Goal: Communication & Community: Participate in discussion

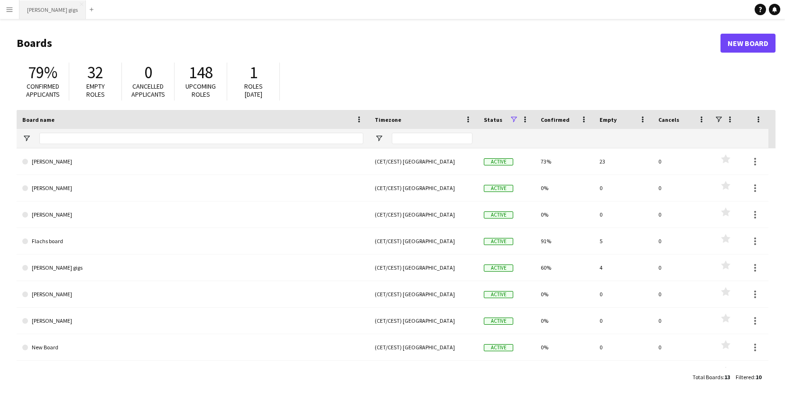
click at [56, 5] on button "[PERSON_NAME] gigs Close" at bounding box center [52, 9] width 66 height 18
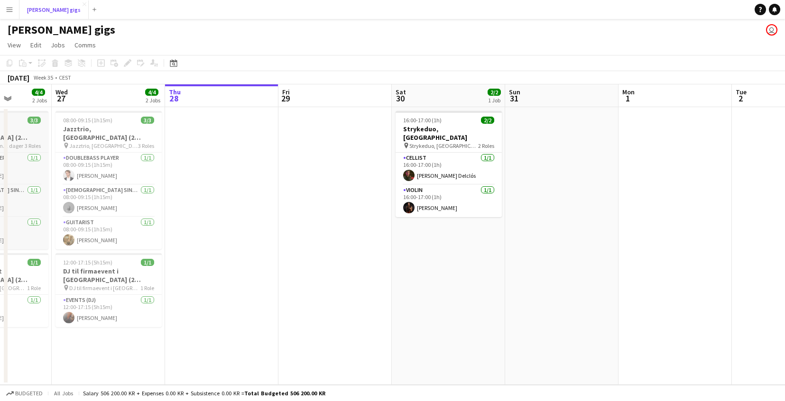
scroll to position [0, 288]
click at [102, 127] on h3 "Jazztrio, [GEOGRAPHIC_DATA] (2 dager)" at bounding box center [109, 133] width 106 height 17
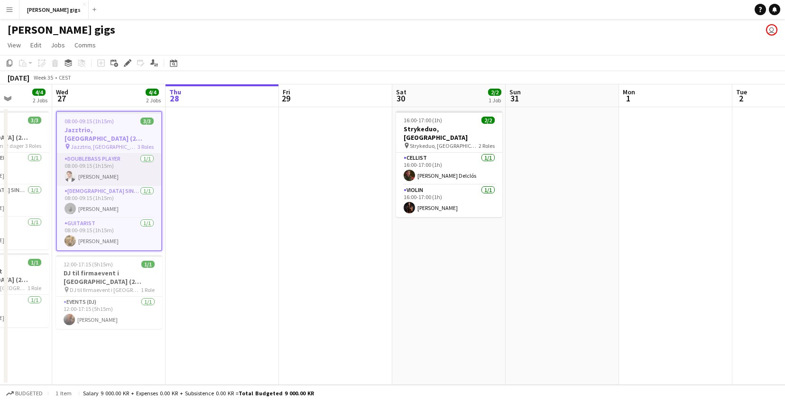
click at [122, 159] on app-card-role "Doublebass Player [DATE] 08:00-09:15 (1h15m) [PERSON_NAME]" at bounding box center [109, 170] width 104 height 32
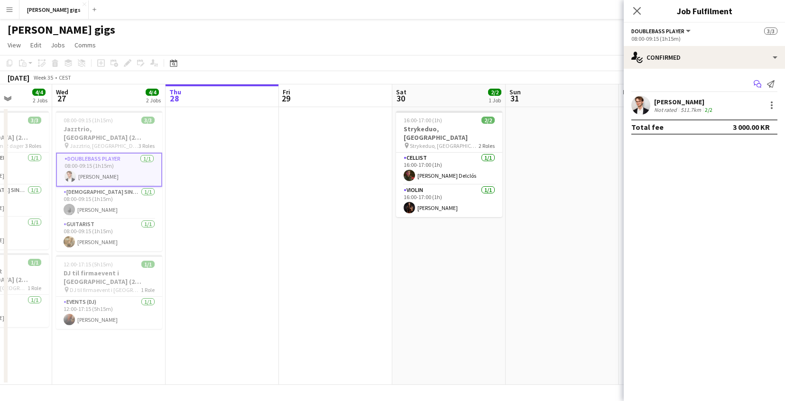
click at [754, 85] on icon "Start chat" at bounding box center [757, 84] width 8 height 8
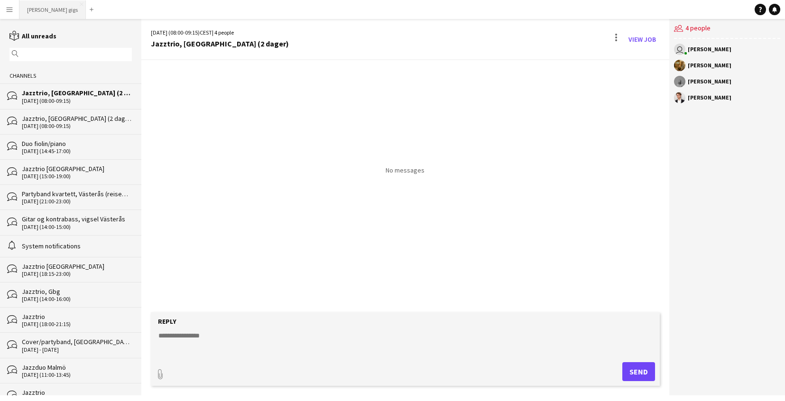
click at [42, 9] on button "[PERSON_NAME] gigs Close" at bounding box center [52, 9] width 66 height 18
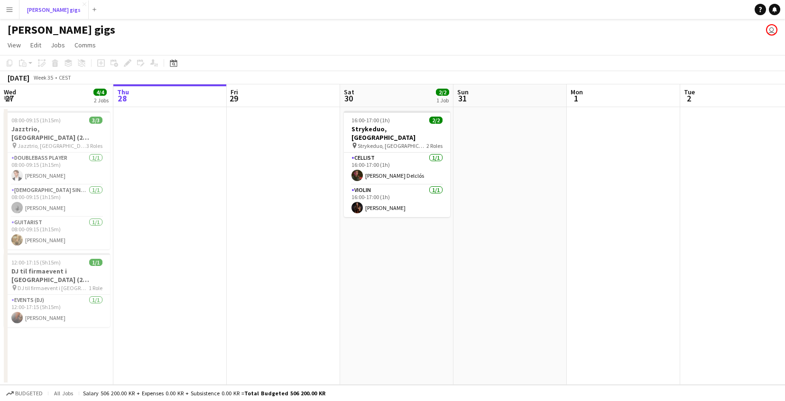
scroll to position [0, 243]
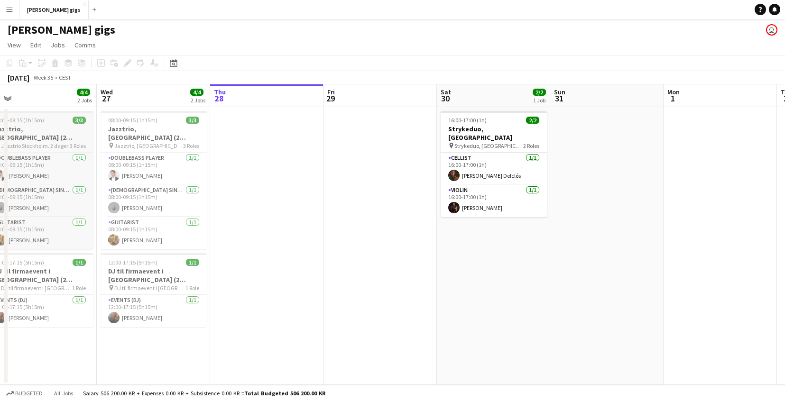
click at [53, 128] on h3 "Jazztrio, [GEOGRAPHIC_DATA] (2 dager)" at bounding box center [40, 133] width 106 height 17
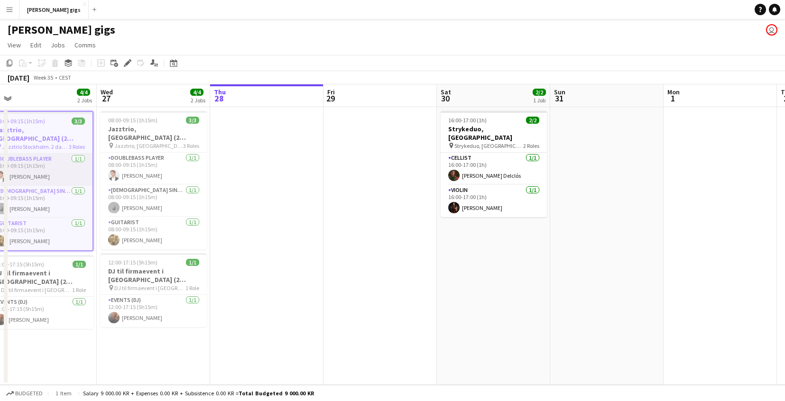
click at [48, 166] on app-card-role "Doublebass Player [DATE] 08:00-09:15 (1h15m) [PERSON_NAME]" at bounding box center [40, 170] width 104 height 32
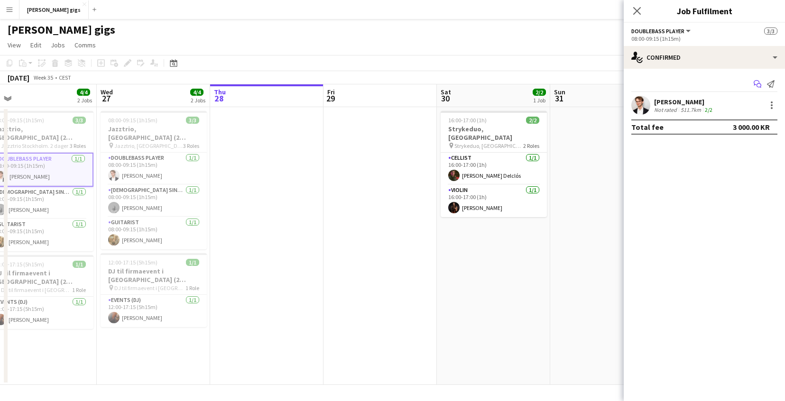
click at [753, 84] on icon "Start chat" at bounding box center [757, 84] width 8 height 8
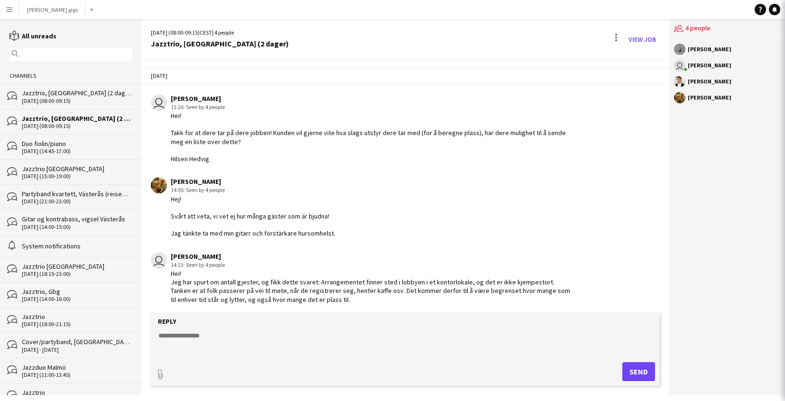
scroll to position [998, 0]
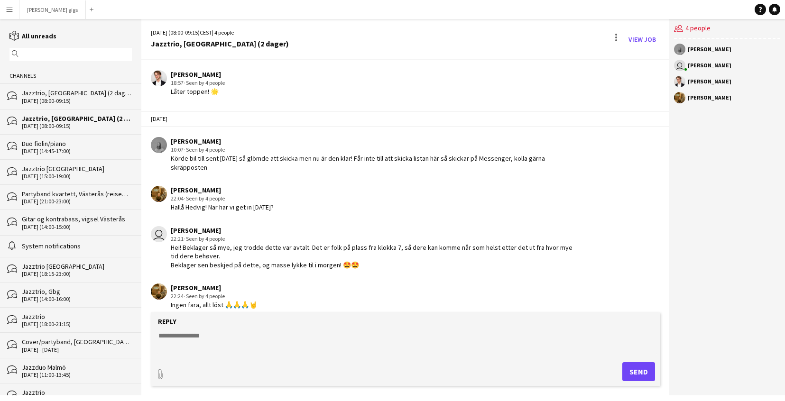
click at [413, 341] on textarea at bounding box center [406, 343] width 499 height 25
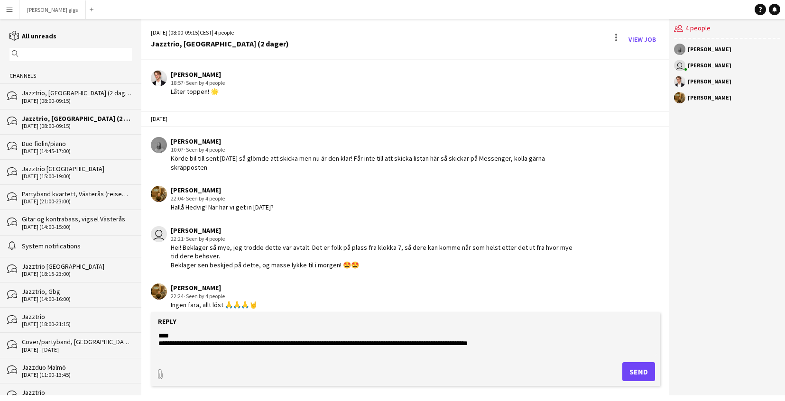
paste textarea "***"
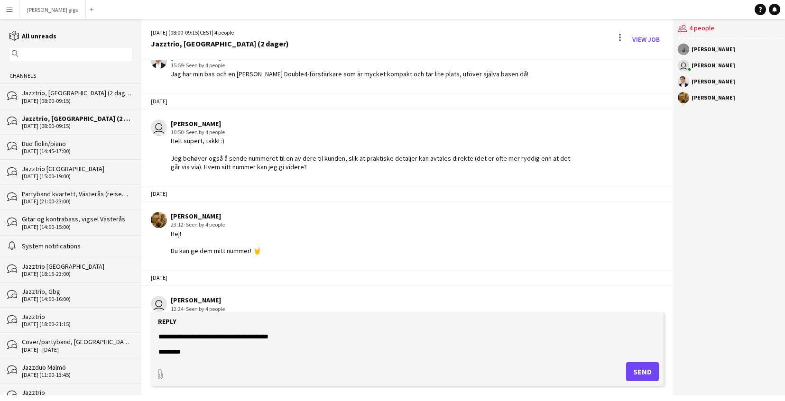
scroll to position [10, 0]
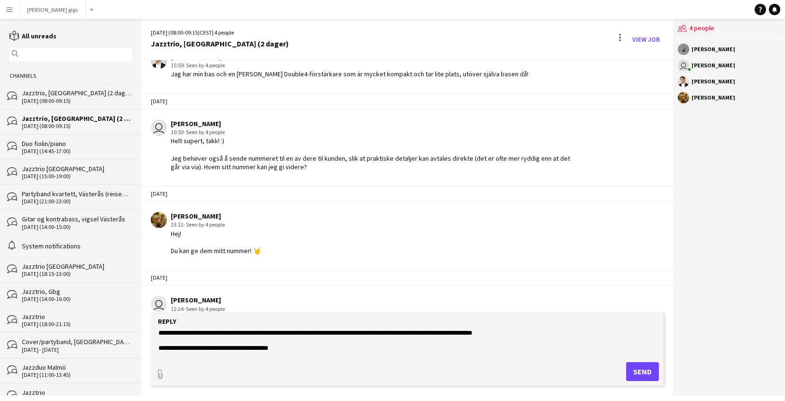
click at [163, 341] on textarea "**********" at bounding box center [406, 343] width 499 height 25
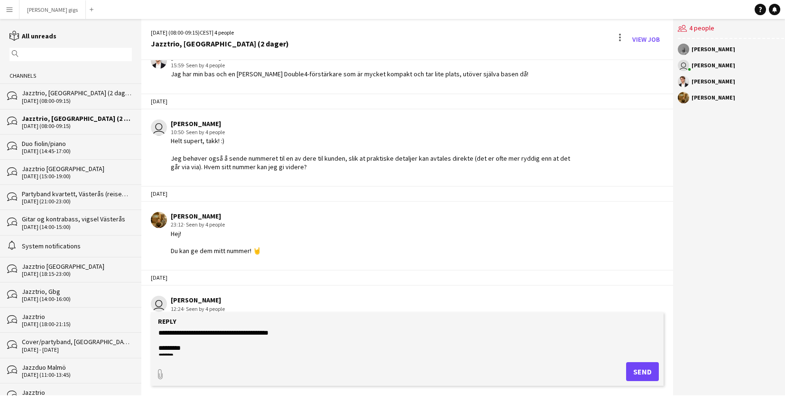
scroll to position [15, 0]
type textarea "**********"
click at [633, 374] on button "Send" at bounding box center [642, 371] width 33 height 19
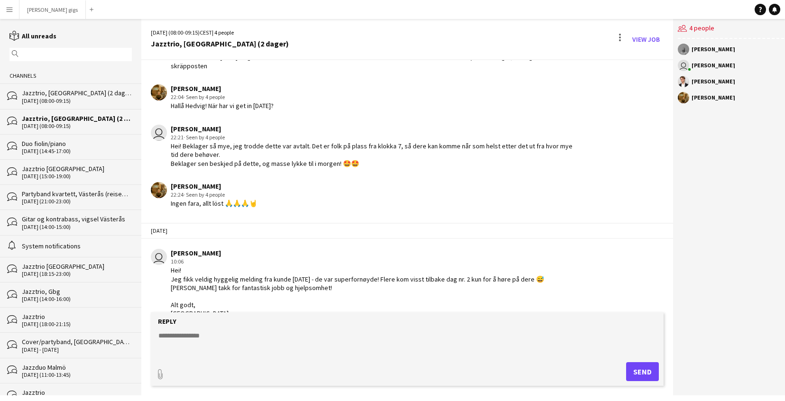
click at [65, 93] on div "Jazztrio, [GEOGRAPHIC_DATA] (2 dager)" at bounding box center [77, 93] width 110 height 9
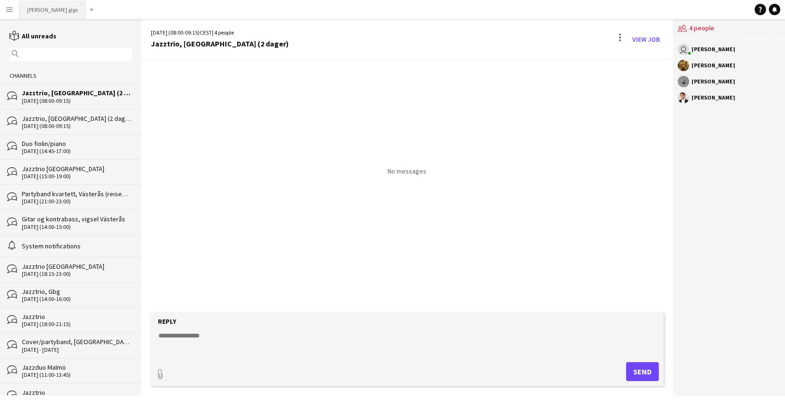
click at [27, 13] on button "[PERSON_NAME] gigs Close" at bounding box center [52, 9] width 66 height 18
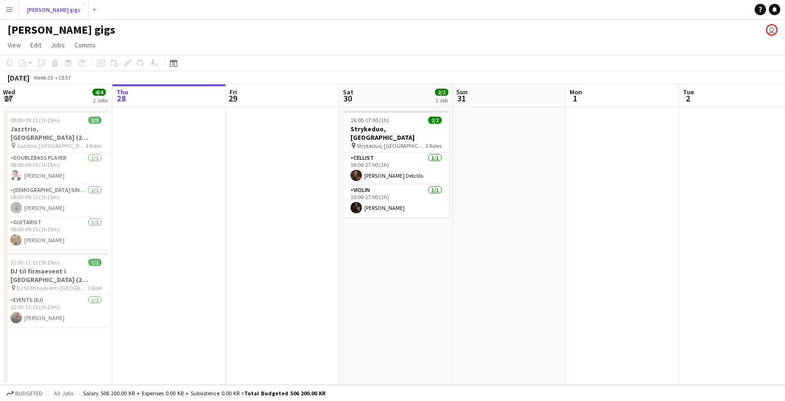
scroll to position [0, 227]
